Goal: Task Accomplishment & Management: Manage account settings

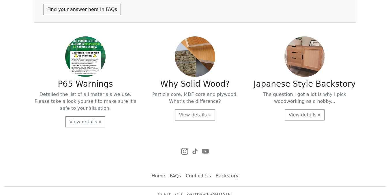
scroll to position [1237, 0]
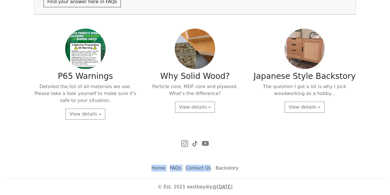
drag, startPoint x: 151, startPoint y: 154, endPoint x: 211, endPoint y: 168, distance: 61.6
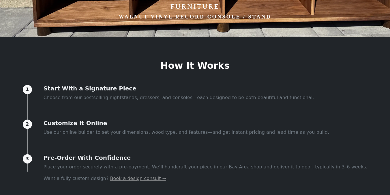
scroll to position [0, 0]
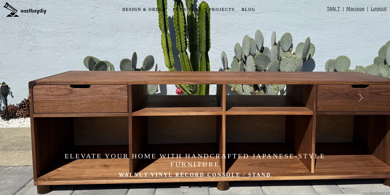
click at [354, 11] on link "Manage" at bounding box center [355, 10] width 18 height 10
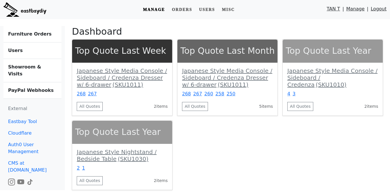
click at [42, 64] on link "Showroom & Visits" at bounding box center [32, 70] width 58 height 23
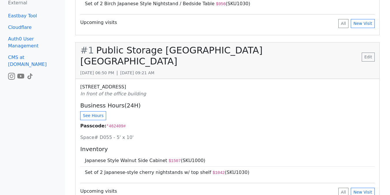
scroll to position [158, 0]
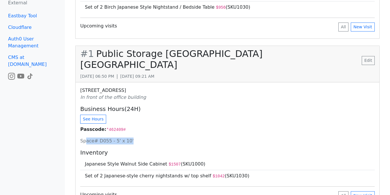
drag, startPoint x: 86, startPoint y: 131, endPoint x: 145, endPoint y: 131, distance: 59.7
click at [146, 137] on p "Space# D055 - 5' x 10'" at bounding box center [227, 140] width 294 height 7
click at [145, 137] on p "Space# D055 - 5' x 10'" at bounding box center [227, 140] width 294 height 7
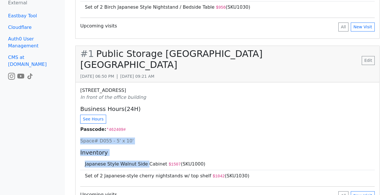
drag, startPoint x: 84, startPoint y: 125, endPoint x: 144, endPoint y: 151, distance: 65.6
click at [144, 151] on div "[STREET_ADDRESS] In front of the office building Business Hours(24H) See Hours …" at bounding box center [228, 144] width 304 height 125
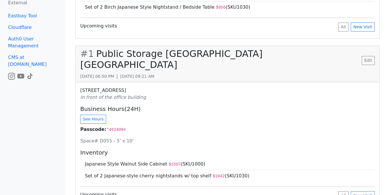
click at [156, 134] on div "[STREET_ADDRESS] In front of the office building Business Hours(24H) See Hours …" at bounding box center [228, 144] width 304 height 125
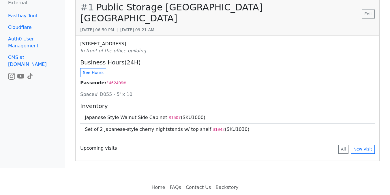
scroll to position [206, 0]
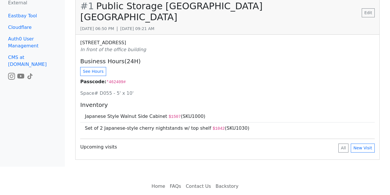
click at [339, 143] on div "Upcoming visits All New Visit" at bounding box center [227, 147] width 294 height 9
click at [343, 143] on button "All" at bounding box center [343, 147] width 10 height 9
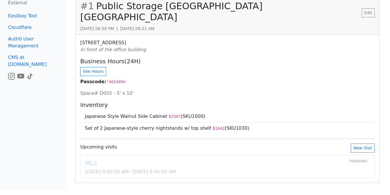
click at [93, 157] on link "MC C" at bounding box center [91, 162] width 12 height 11
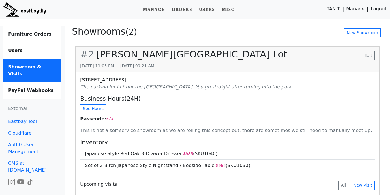
select select "*******"
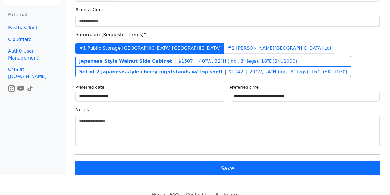
scroll to position [98, 0]
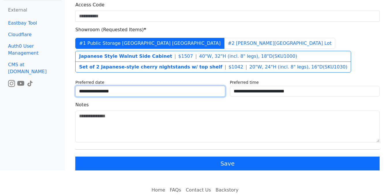
click at [136, 91] on select "**********" at bounding box center [150, 91] width 150 height 11
select select "**********"
click at [75, 86] on select "**********" at bounding box center [150, 91] width 150 height 11
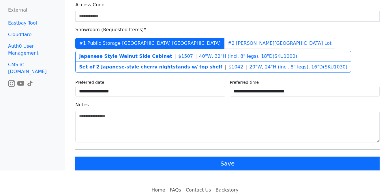
click at [248, 85] on div "**********" at bounding box center [305, 87] width 154 height 20
select select "*"
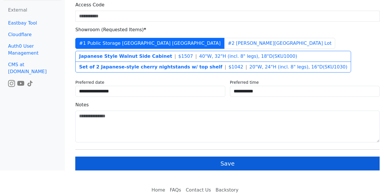
click at [166, 164] on button "Save" at bounding box center [227, 163] width 304 height 14
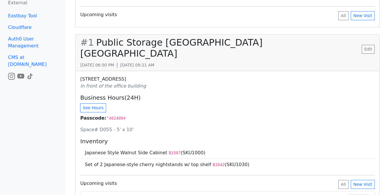
scroll to position [256, 0]
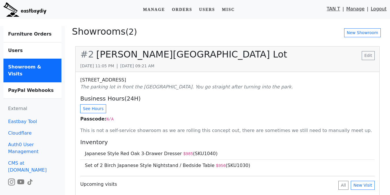
scroll to position [256, 0]
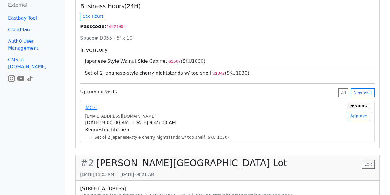
scroll to position [78, 0]
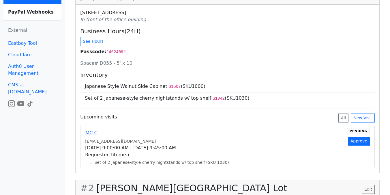
click at [354, 136] on button "Approve" at bounding box center [359, 140] width 22 height 9
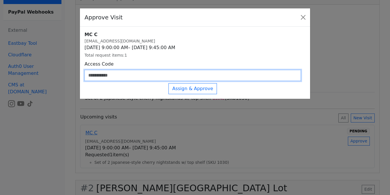
click at [144, 72] on input "Access Code" at bounding box center [193, 75] width 216 height 11
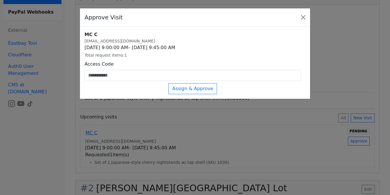
click at [151, 100] on div "Approve Visit MC C mcaodesign@gmail.com 9/22/2025, 9:00:00 AM – 9/22/2025, 9:45…" at bounding box center [195, 97] width 390 height 195
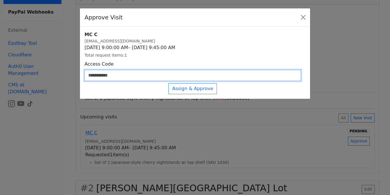
click at [122, 72] on input "Access Code" at bounding box center [193, 75] width 216 height 11
type input "*******"
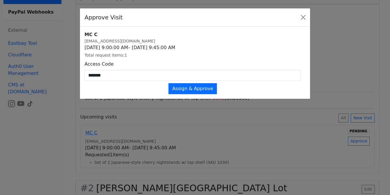
click at [181, 87] on button "Assign & Approve" at bounding box center [192, 88] width 48 height 11
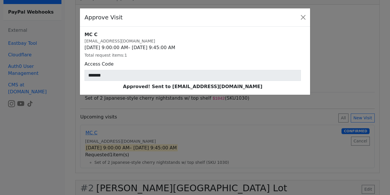
scroll to position [0, 0]
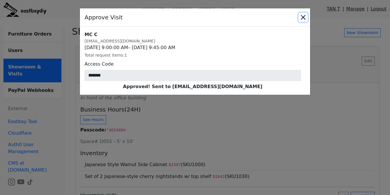
click at [305, 15] on button "Close" at bounding box center [303, 17] width 9 height 9
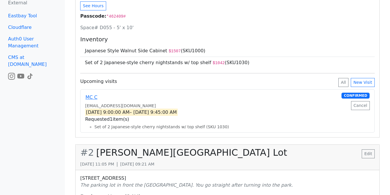
scroll to position [118, 0]
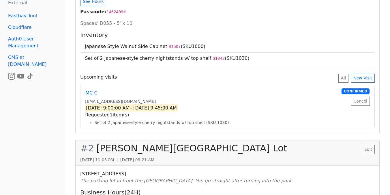
drag, startPoint x: 143, startPoint y: 97, endPoint x: 187, endPoint y: 97, distance: 43.3
click at [178, 104] on span "9/22/2025, 9:00:00 AM – 9/22/2025, 9:45:00 AM" at bounding box center [131, 107] width 93 height 7
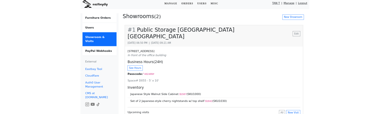
scroll to position [0, 0]
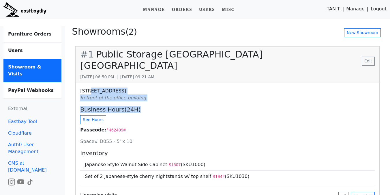
drag, startPoint x: 91, startPoint y: 76, endPoint x: 140, endPoint y: 98, distance: 54.1
click at [140, 98] on div "6800 Overlake Place, Newark, 94560 In front of the office building Business Hou…" at bounding box center [228, 167] width 304 height 168
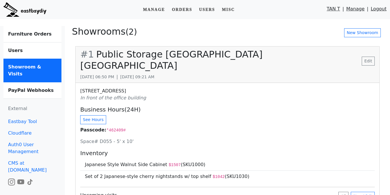
click at [149, 115] on div "See Hours" at bounding box center [227, 119] width 294 height 9
drag, startPoint x: 105, startPoint y: 119, endPoint x: 132, endPoint y: 119, distance: 27.7
click at [132, 126] on p "Passcode: *462409#" at bounding box center [227, 129] width 294 height 7
copy code "*462409#"
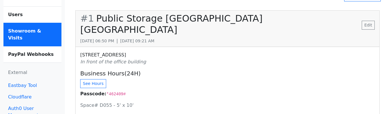
scroll to position [37, 0]
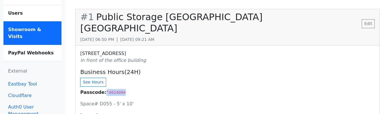
drag, startPoint x: 105, startPoint y: 82, endPoint x: 132, endPoint y: 82, distance: 27.7
click at [132, 89] on p "Passcode: *462409#" at bounding box center [227, 92] width 294 height 7
copy code "*462409#"
